Goal: Task Accomplishment & Management: Use online tool/utility

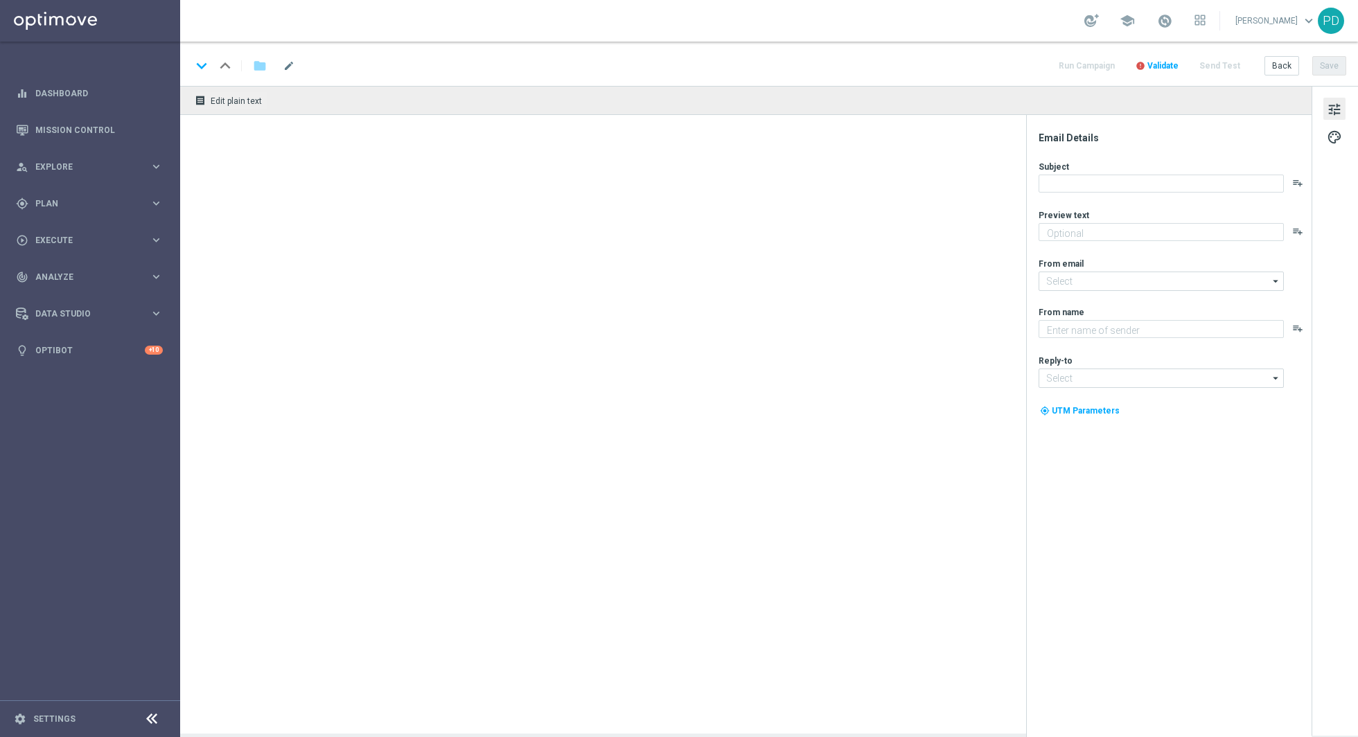
type textarea "Uzupełnij numer telefonu by zmienić hasło w STS"
type textarea "STS"
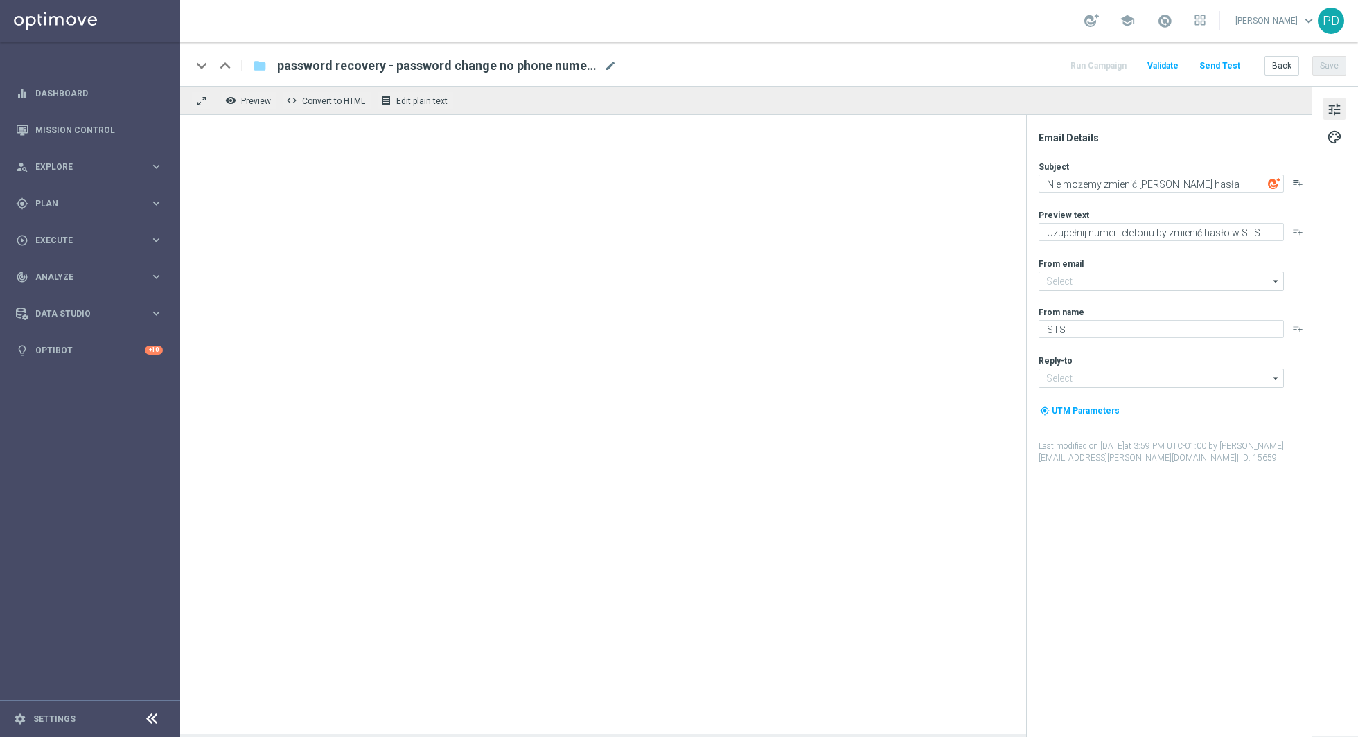
type input "[EMAIL_ADDRESS][DOMAIN_NAME]"
